Goal: Information Seeking & Learning: Find specific fact

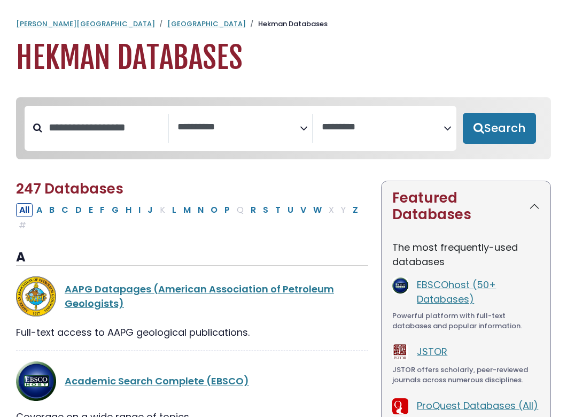
select select "Database Subject Filter"
select select "Database Vendors Filter"
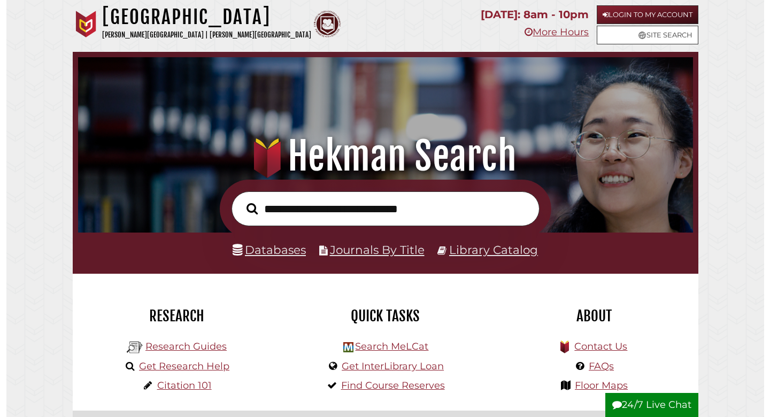
scroll to position [203, 610]
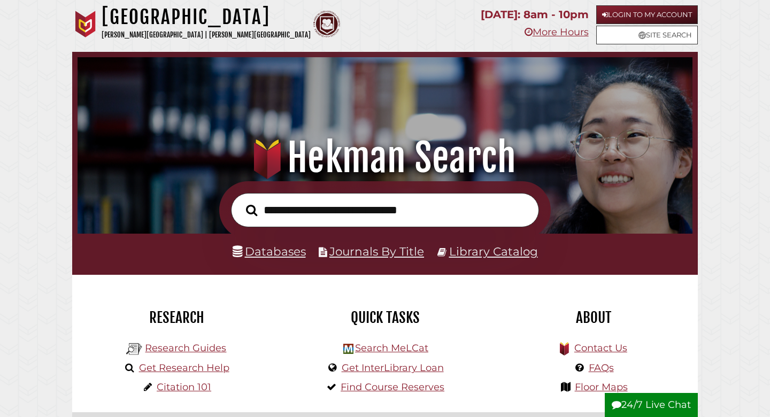
click at [304, 211] on input "text" at bounding box center [385, 210] width 308 height 35
type input "********"
click at [241, 202] on button "Search" at bounding box center [252, 211] width 22 height 18
